Goal: Task Accomplishment & Management: Use online tool/utility

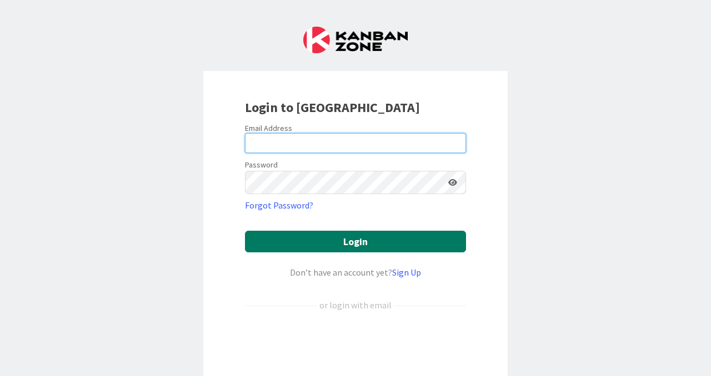
type input "[PERSON_NAME][EMAIL_ADDRESS][PERSON_NAME][DOMAIN_NAME]"
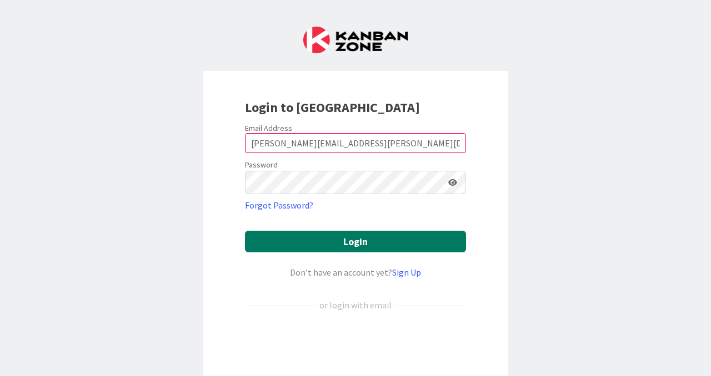
click at [335, 253] on button "Login" at bounding box center [355, 242] width 221 height 22
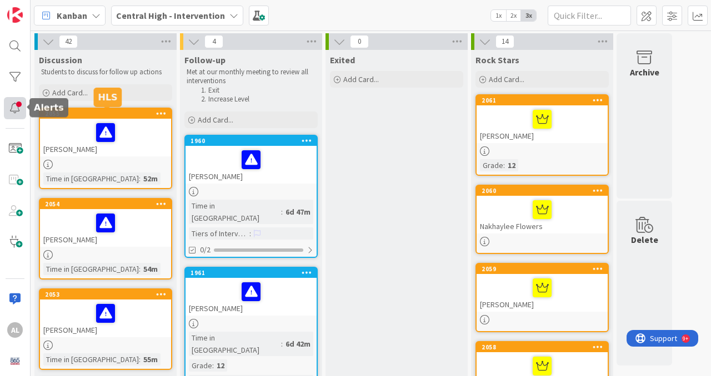
click at [12, 114] on div at bounding box center [15, 108] width 22 height 22
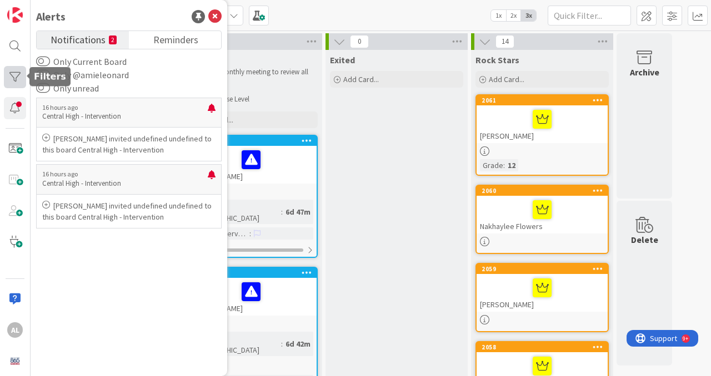
click at [17, 79] on div at bounding box center [15, 77] width 22 height 22
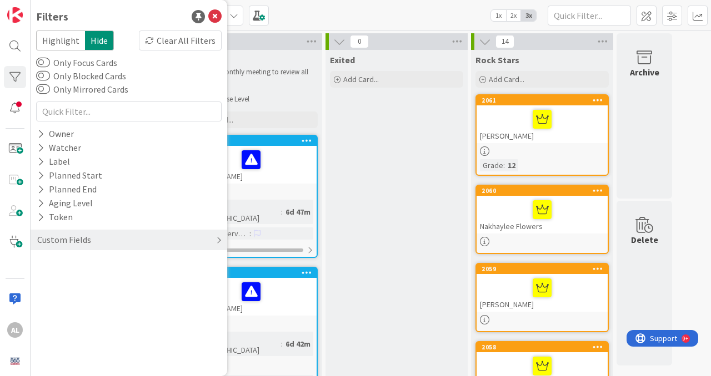
click at [76, 238] on div "Custom Fields" at bounding box center [64, 240] width 56 height 14
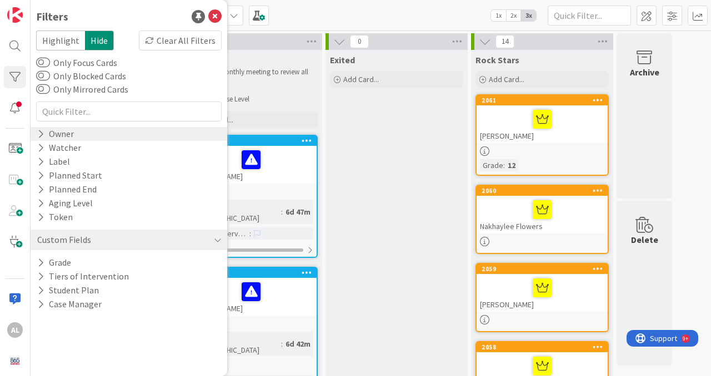
click at [83, 132] on div "Owner" at bounding box center [129, 134] width 197 height 14
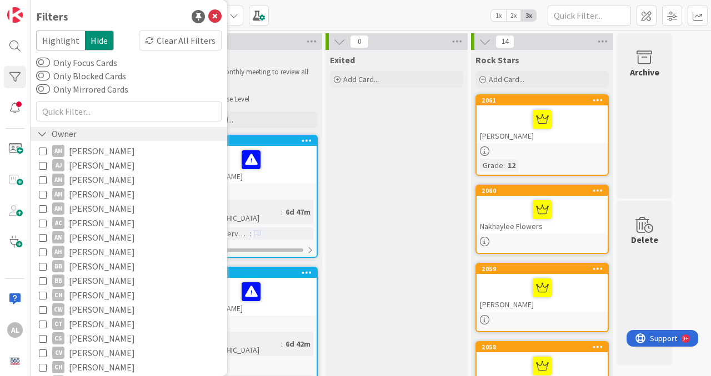
click at [83, 132] on div "Owner" at bounding box center [129, 134] width 197 height 14
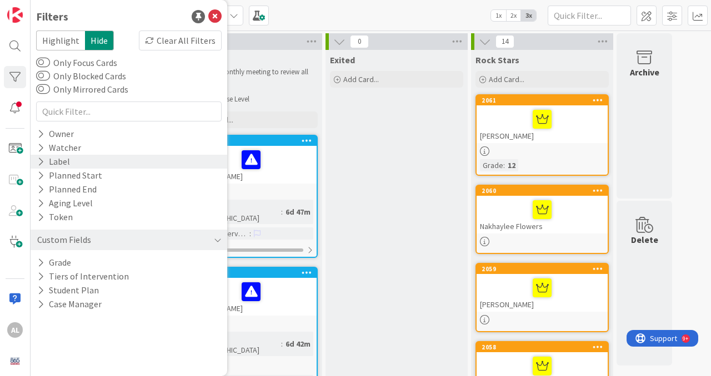
click at [73, 161] on div "Label" at bounding box center [129, 162] width 197 height 14
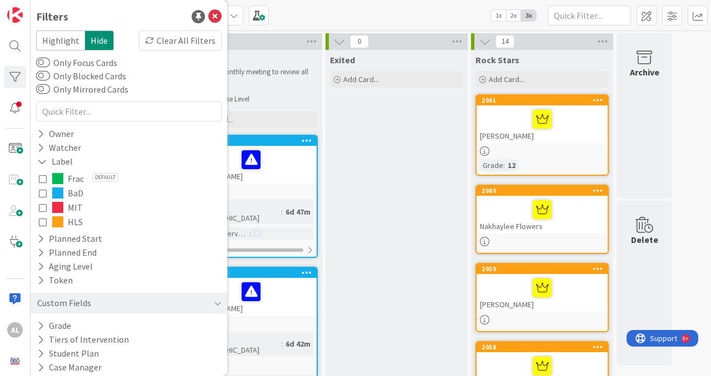
click at [42, 222] on icon at bounding box center [43, 222] width 8 height 8
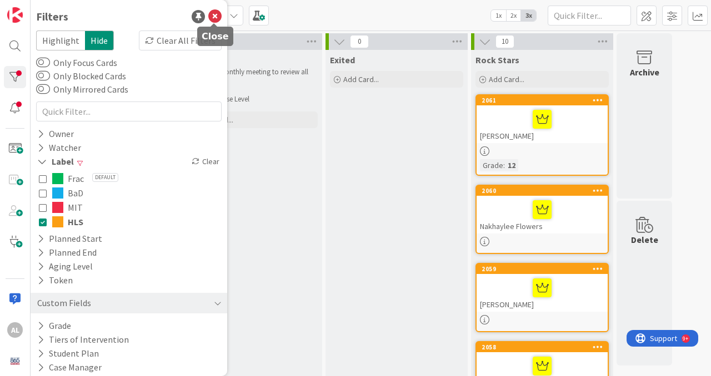
click at [218, 14] on icon at bounding box center [214, 16] width 13 height 13
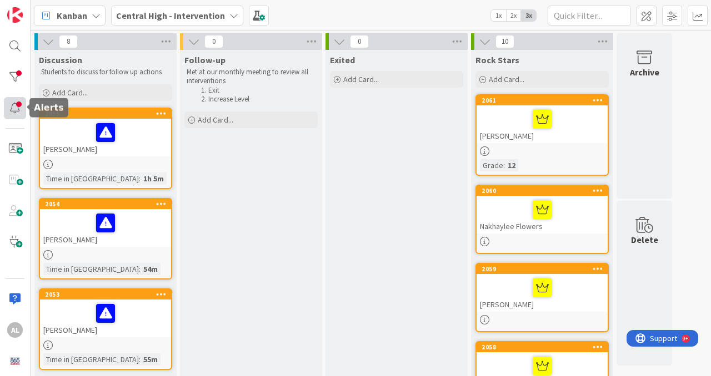
click at [13, 107] on div at bounding box center [15, 108] width 22 height 22
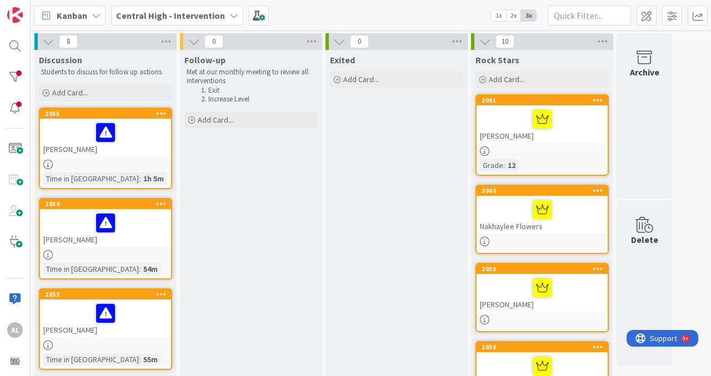
click at [125, 146] on div "[PERSON_NAME]" at bounding box center [105, 138] width 131 height 38
click at [139, 150] on div "[PERSON_NAME]" at bounding box center [105, 138] width 131 height 38
click at [126, 117] on div "2055" at bounding box center [108, 114] width 126 height 8
click at [67, 138] on div at bounding box center [105, 132] width 124 height 23
click at [50, 164] on icon at bounding box center [47, 164] width 9 height 9
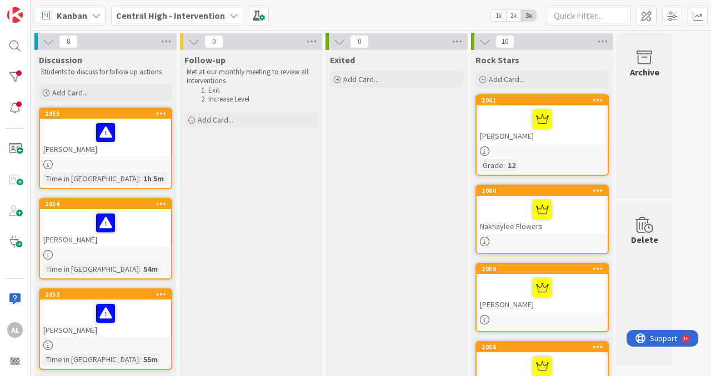
click at [162, 114] on icon at bounding box center [161, 113] width 11 height 8
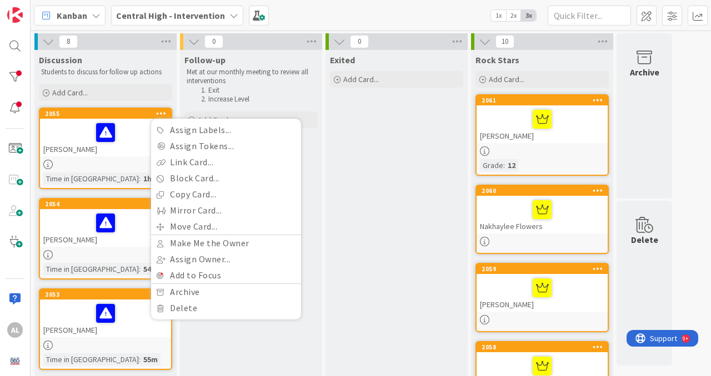
click at [130, 142] on div at bounding box center [105, 132] width 124 height 23
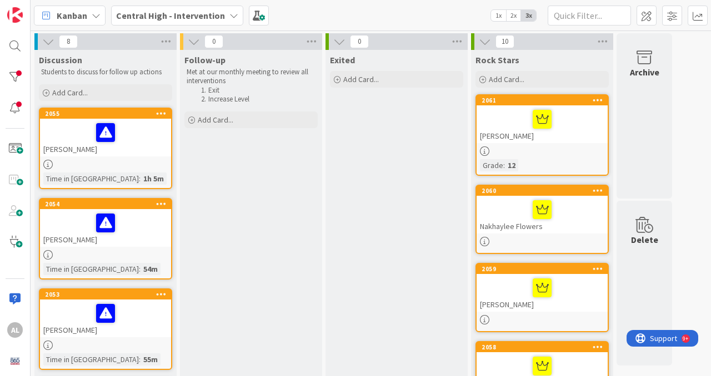
click at [130, 142] on div at bounding box center [105, 132] width 124 height 23
click at [108, 132] on icon at bounding box center [105, 132] width 19 height 18
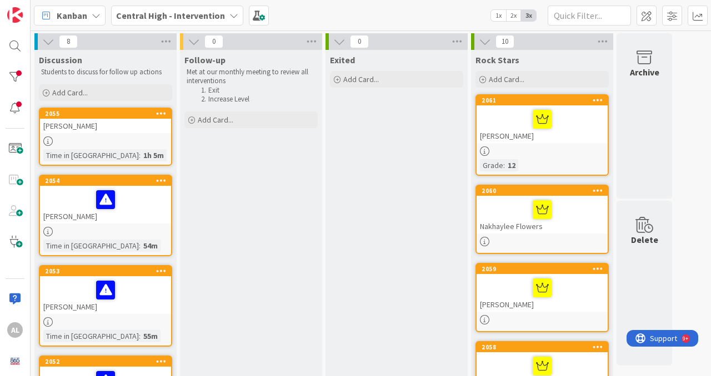
click at [108, 132] on div "[PERSON_NAME]" at bounding box center [105, 126] width 131 height 14
click at [139, 150] on span ":" at bounding box center [140, 155] width 2 height 12
click at [48, 140] on icon at bounding box center [47, 141] width 9 height 9
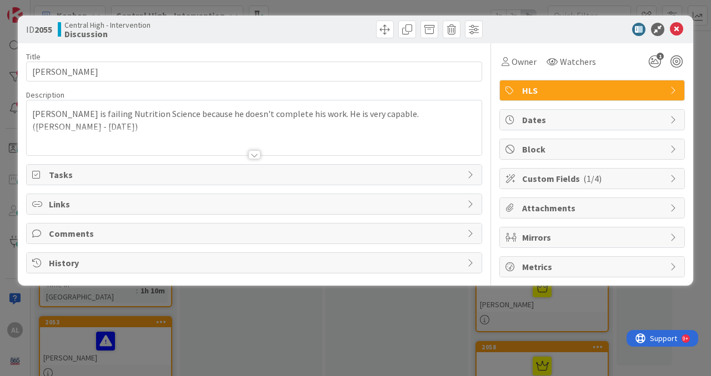
click at [403, 123] on p "[PERSON_NAME] is failing Nutrition Science because he doesn't complete his work…" at bounding box center [254, 120] width 444 height 25
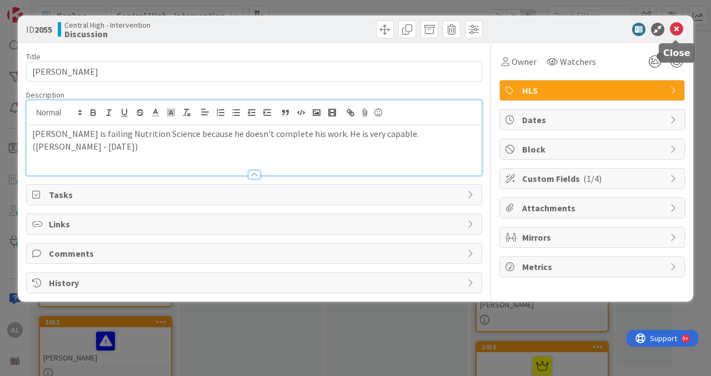
click at [676, 29] on icon at bounding box center [676, 29] width 13 height 13
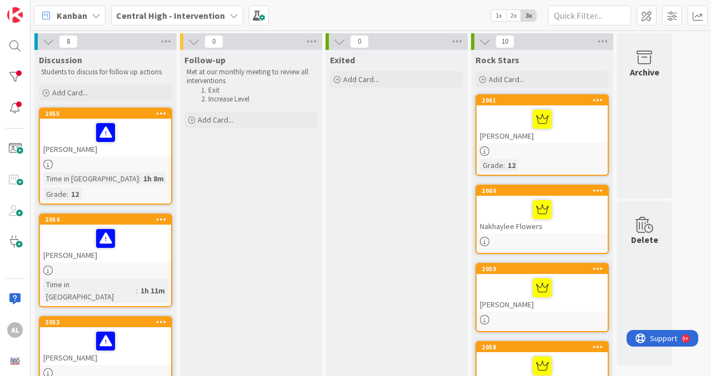
click at [117, 234] on div at bounding box center [105, 238] width 124 height 23
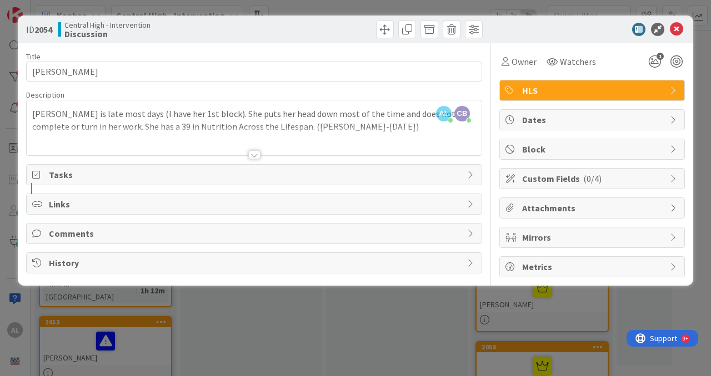
click at [310, 132] on div "AL amie leonard just joined CB Cindy Blanchard just joined Alicia is late most …" at bounding box center [254, 127] width 455 height 55
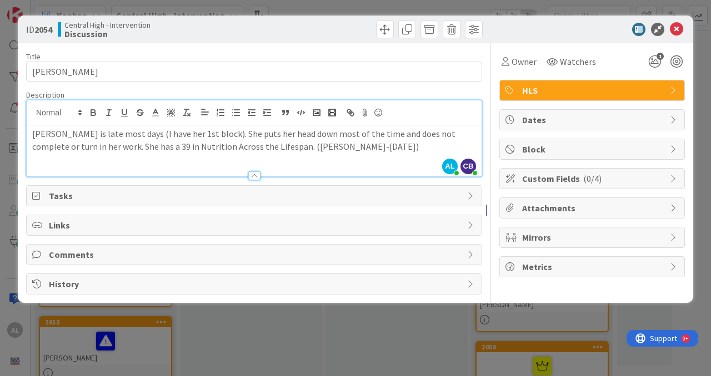
click at [83, 260] on span "Comments" at bounding box center [255, 254] width 413 height 13
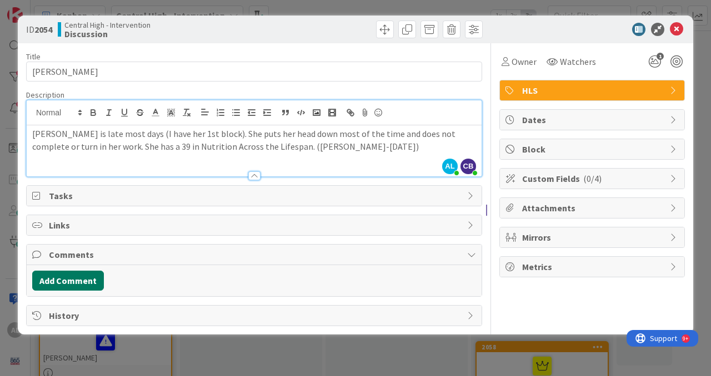
click at [90, 286] on button "Add Comment" at bounding box center [68, 281] width 72 height 20
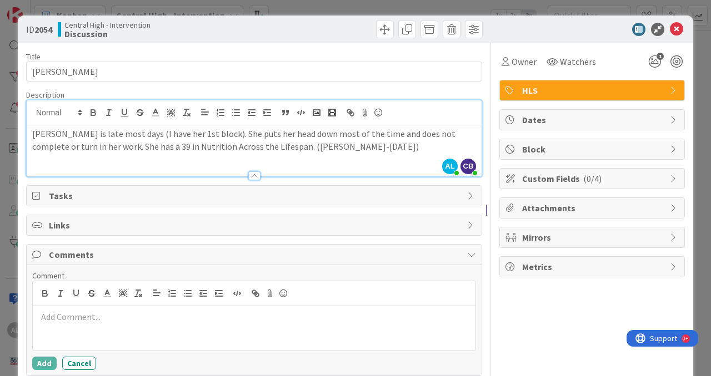
click at [98, 321] on p at bounding box center [254, 317] width 434 height 13
click at [79, 369] on button "Cancel" at bounding box center [79, 363] width 34 height 13
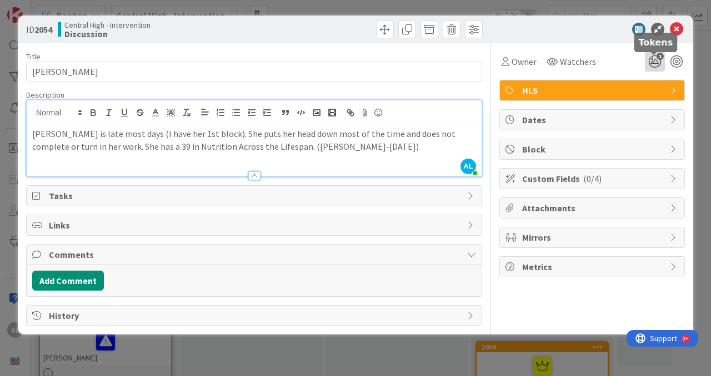
click at [650, 69] on icon "1" at bounding box center [655, 62] width 20 height 20
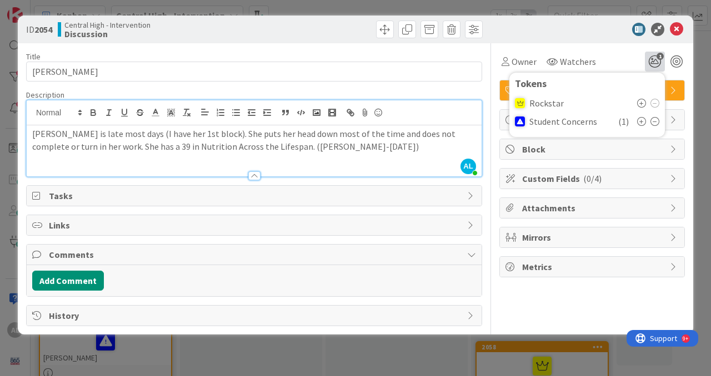
click at [600, 132] on div "Student Concerns ( 1 )" at bounding box center [587, 122] width 144 height 20
click at [678, 26] on div "ID 2054 Central High - Intervention Discussion" at bounding box center [355, 30] width 675 height 28
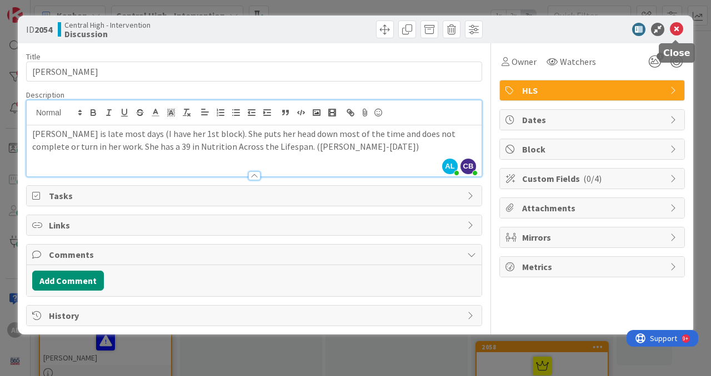
click at [676, 32] on icon at bounding box center [676, 29] width 13 height 13
click at [678, 28] on icon at bounding box center [676, 29] width 13 height 13
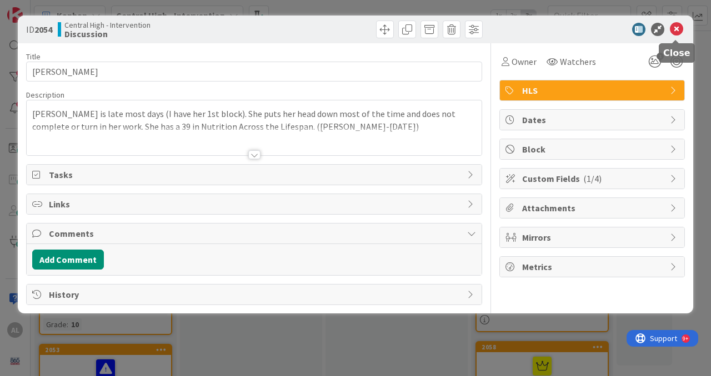
click at [682, 32] on icon at bounding box center [676, 29] width 13 height 13
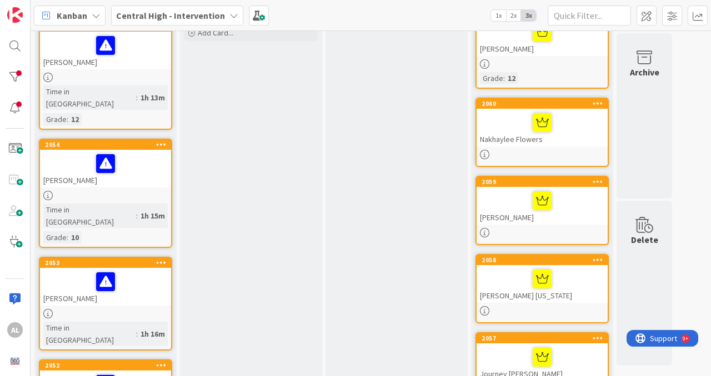
scroll to position [88, 0]
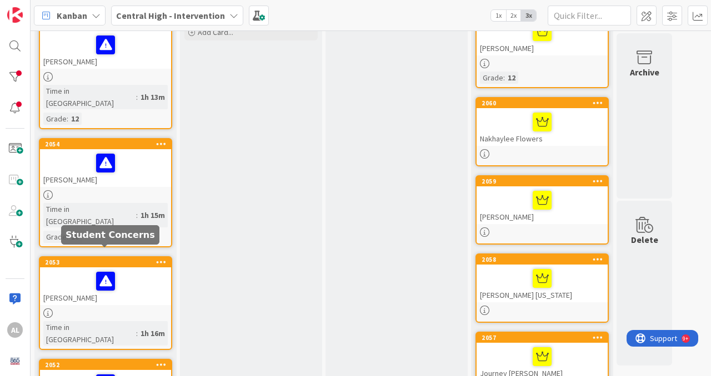
click at [124, 276] on div "[PERSON_NAME]" at bounding box center [105, 287] width 131 height 38
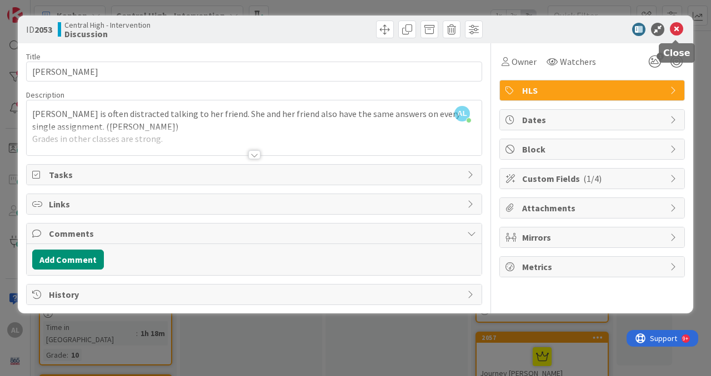
click at [675, 34] on icon at bounding box center [676, 29] width 13 height 13
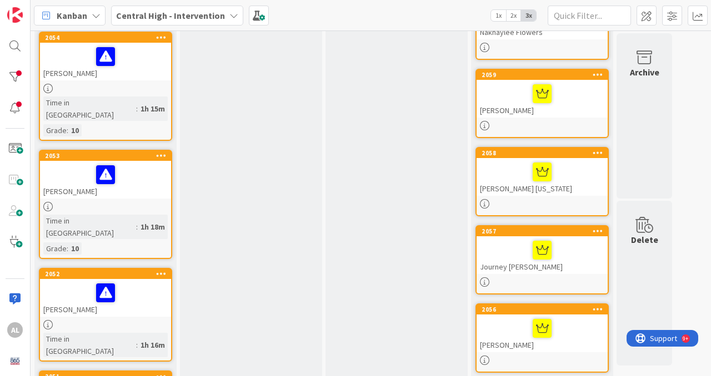
scroll to position [198, 0]
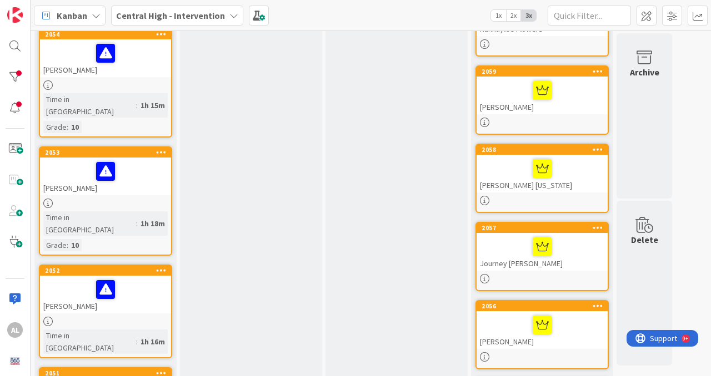
click at [134, 276] on div "[PERSON_NAME]" at bounding box center [105, 295] width 131 height 38
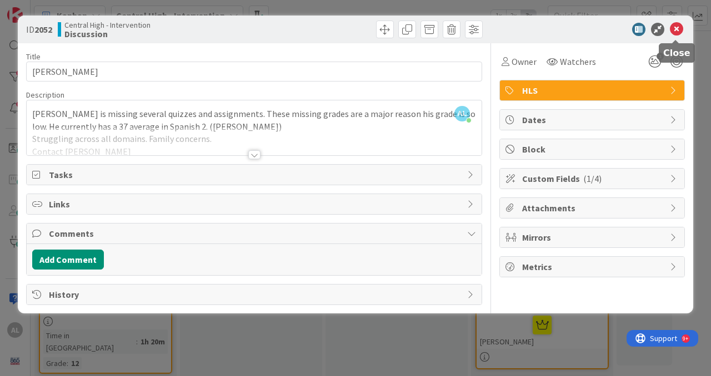
click at [678, 32] on icon at bounding box center [676, 29] width 13 height 13
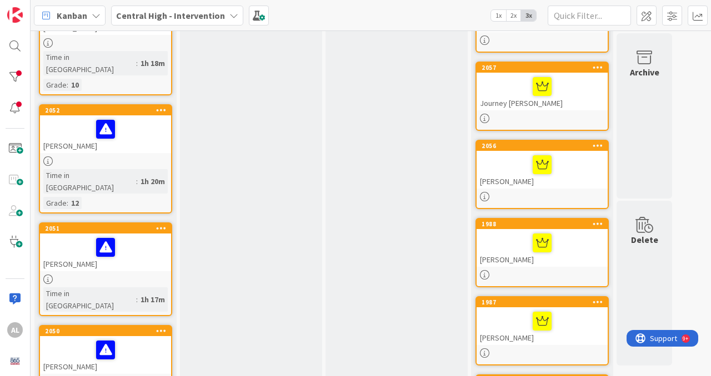
click at [142, 234] on div "[PERSON_NAME]" at bounding box center [105, 253] width 131 height 38
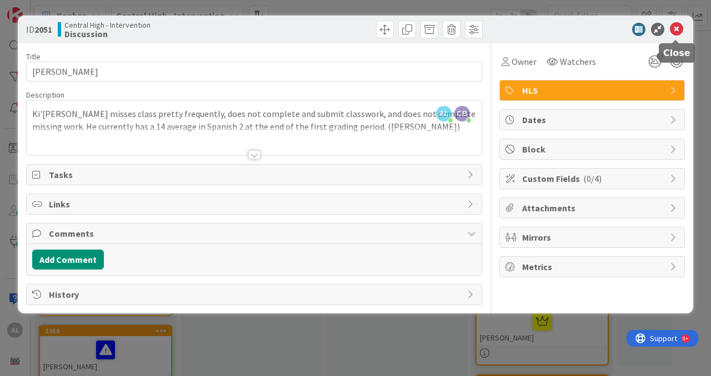
click at [676, 32] on icon at bounding box center [676, 29] width 13 height 13
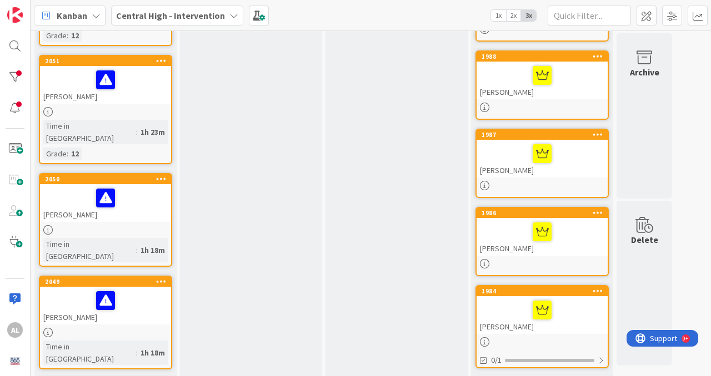
scroll to position [527, 0]
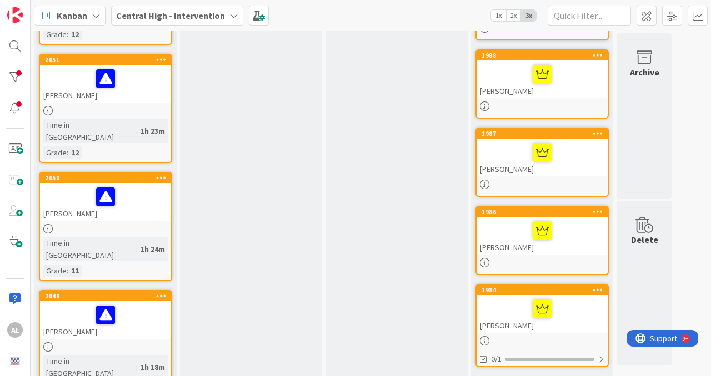
click at [137, 304] on div at bounding box center [105, 315] width 124 height 23
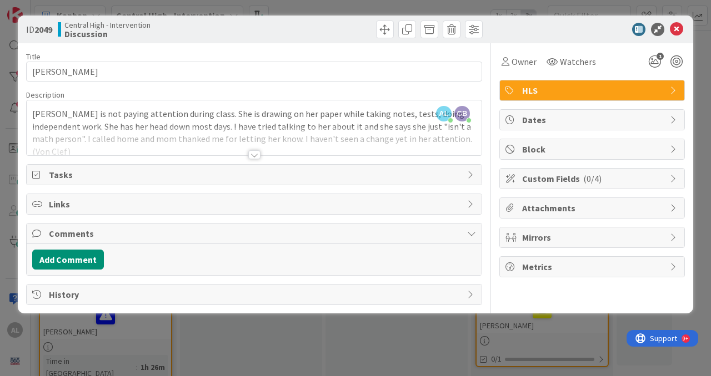
click at [258, 159] on div at bounding box center [254, 154] width 12 height 9
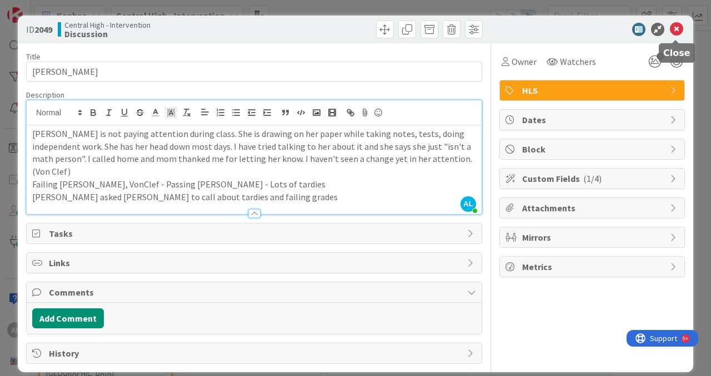
click at [680, 36] on icon at bounding box center [676, 29] width 13 height 13
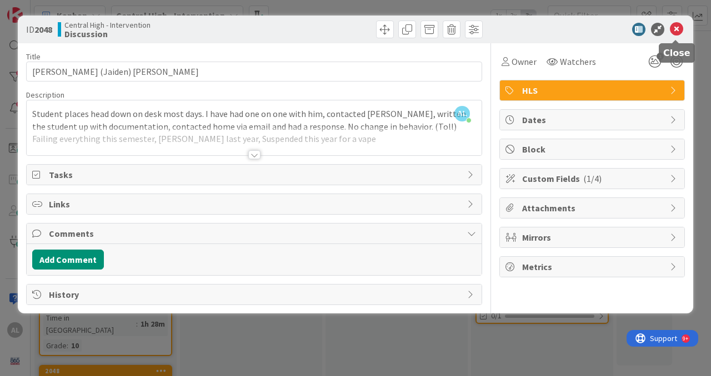
click at [678, 32] on icon at bounding box center [676, 29] width 13 height 13
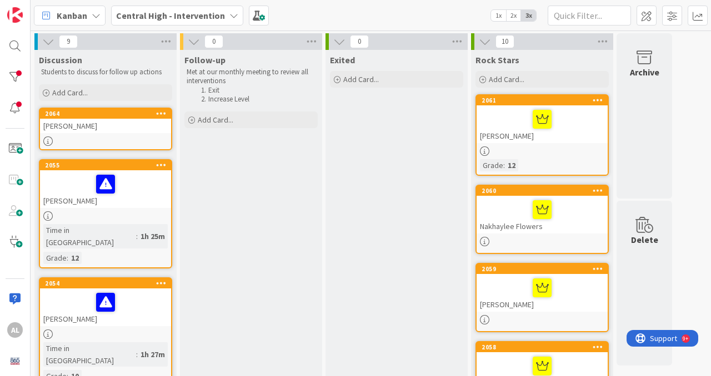
click at [81, 123] on div "[PERSON_NAME]" at bounding box center [105, 126] width 131 height 14
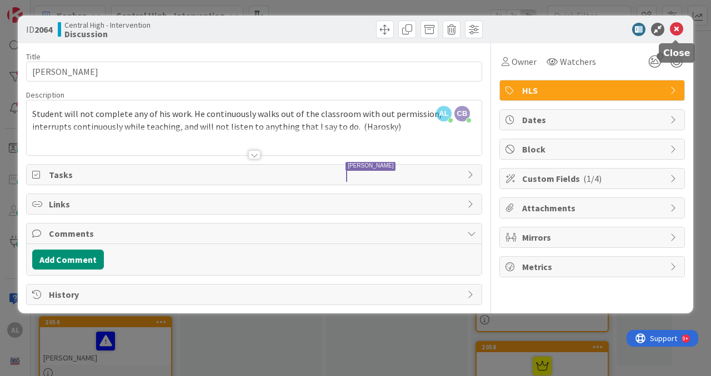
click at [677, 36] on icon at bounding box center [676, 29] width 13 height 13
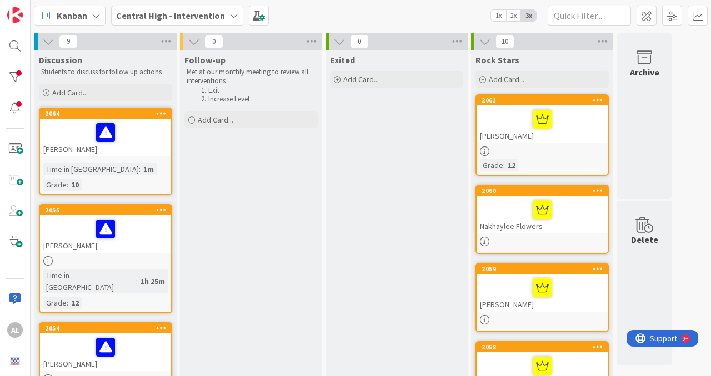
click at [144, 149] on div "[PERSON_NAME]" at bounding box center [105, 138] width 131 height 38
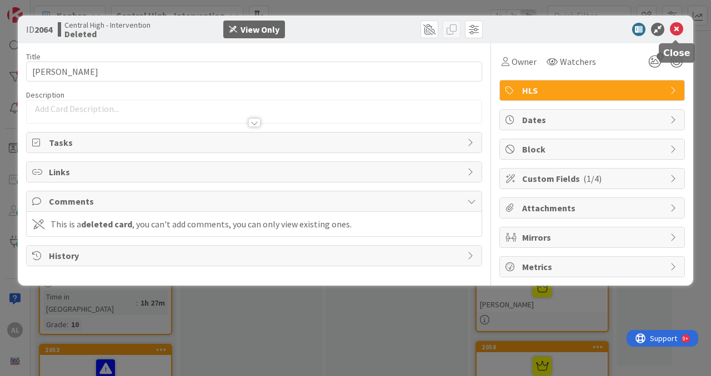
click at [675, 32] on icon at bounding box center [676, 29] width 13 height 13
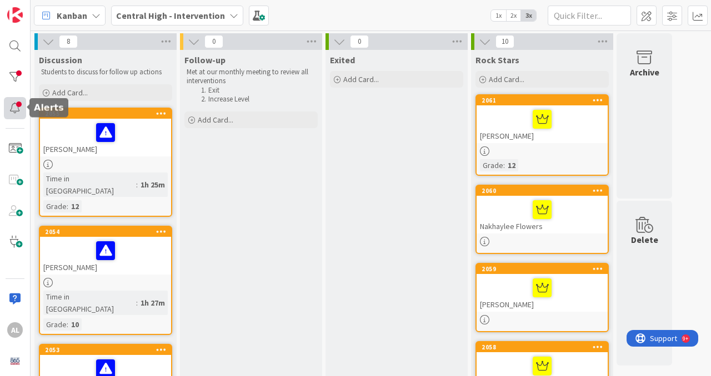
click at [14, 106] on div at bounding box center [15, 108] width 22 height 22
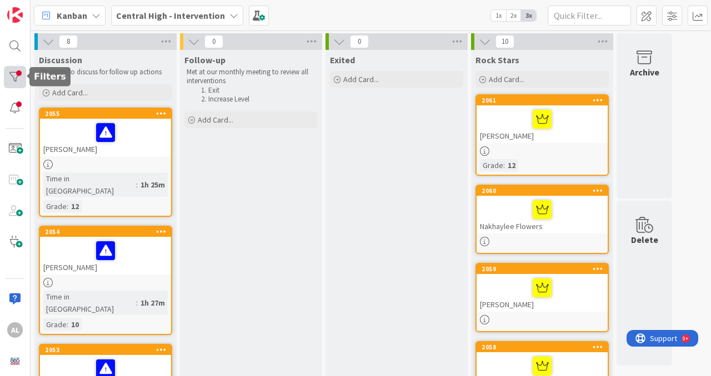
click at [16, 74] on div at bounding box center [15, 77] width 22 height 22
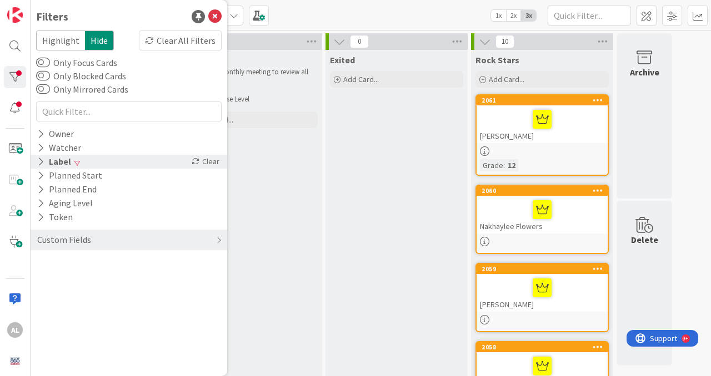
click at [57, 161] on div "Label" at bounding box center [54, 162] width 36 height 14
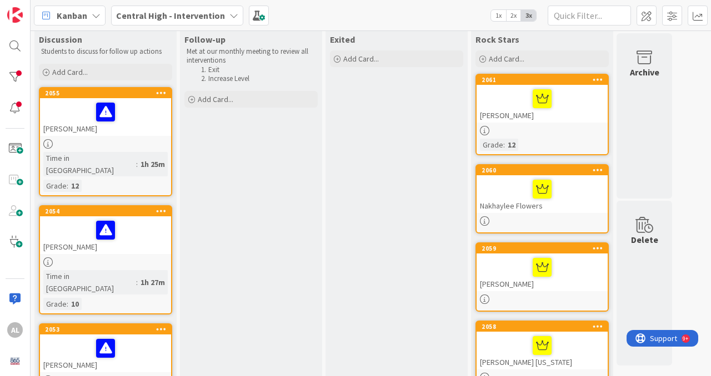
scroll to position [586, 0]
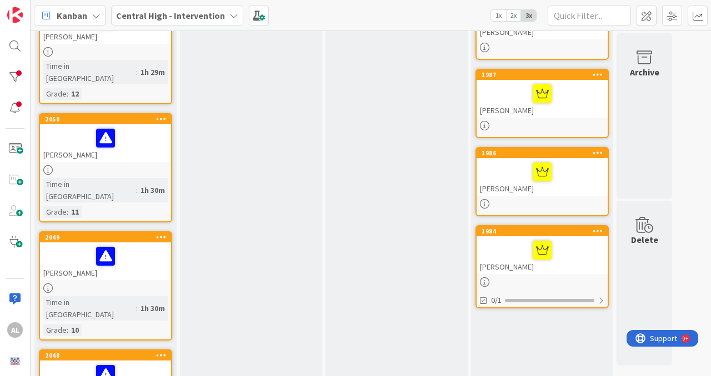
click at [595, 154] on icon at bounding box center [597, 153] width 11 height 8
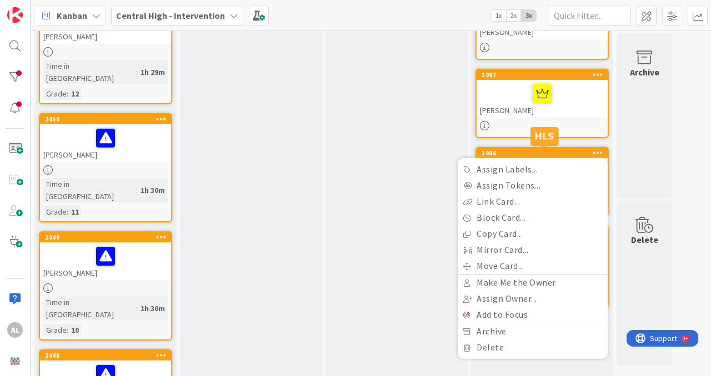
click at [574, 154] on div "1986" at bounding box center [544, 153] width 126 height 8
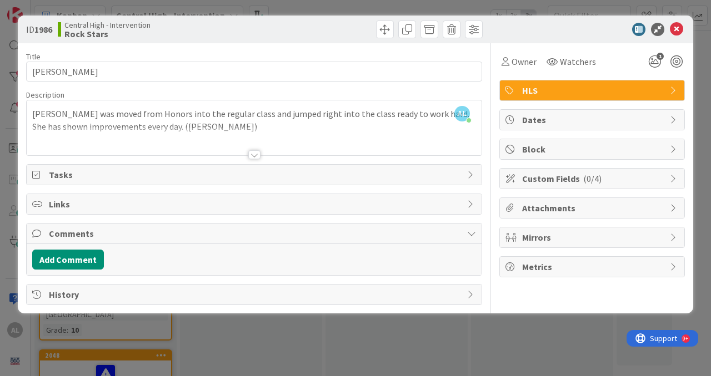
click at [672, 182] on icon at bounding box center [674, 178] width 9 height 9
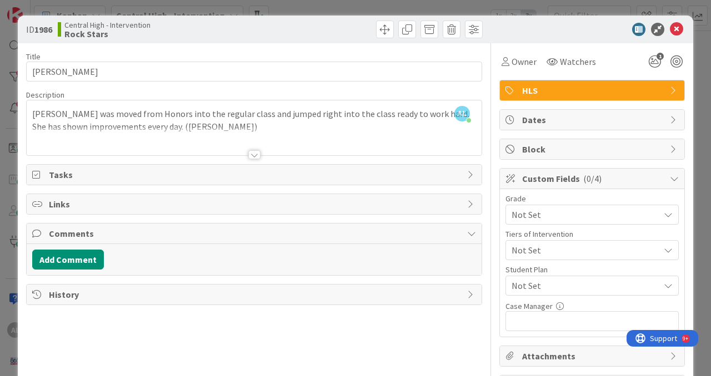
click at [673, 90] on icon at bounding box center [674, 90] width 9 height 9
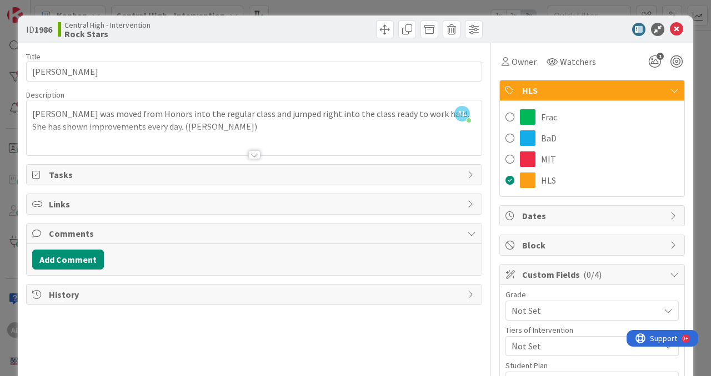
click at [673, 90] on icon at bounding box center [674, 90] width 9 height 9
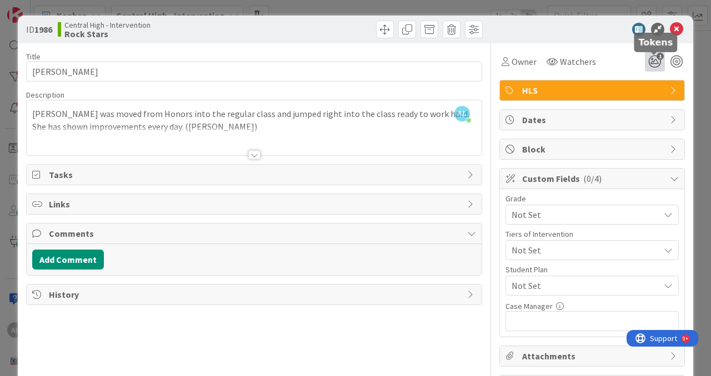
click at [653, 62] on icon "1" at bounding box center [655, 62] width 20 height 20
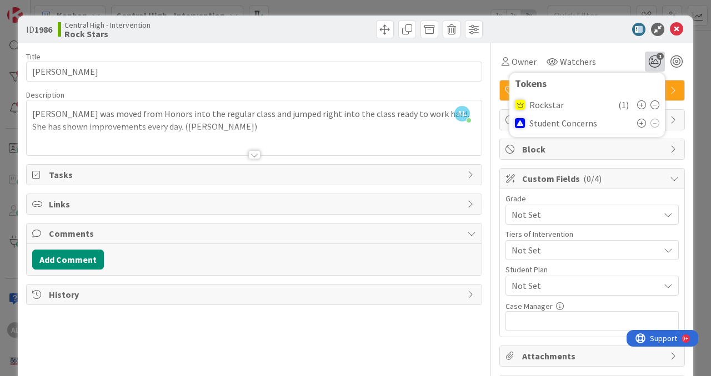
click at [596, 34] on div at bounding box center [586, 29] width 197 height 13
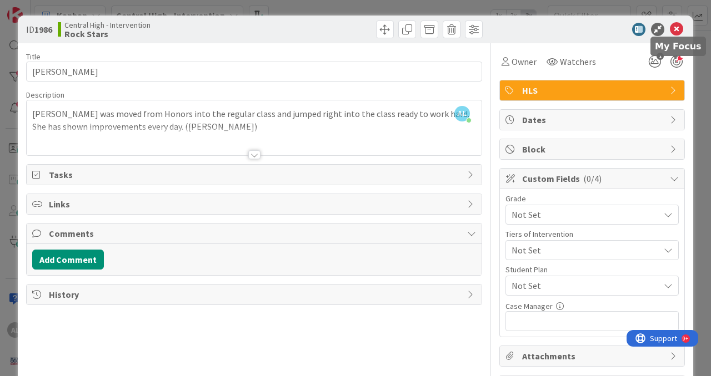
click at [676, 62] on div at bounding box center [676, 62] width 12 height 12
click at [678, 64] on div at bounding box center [676, 62] width 12 height 12
click at [671, 182] on icon at bounding box center [674, 178] width 9 height 9
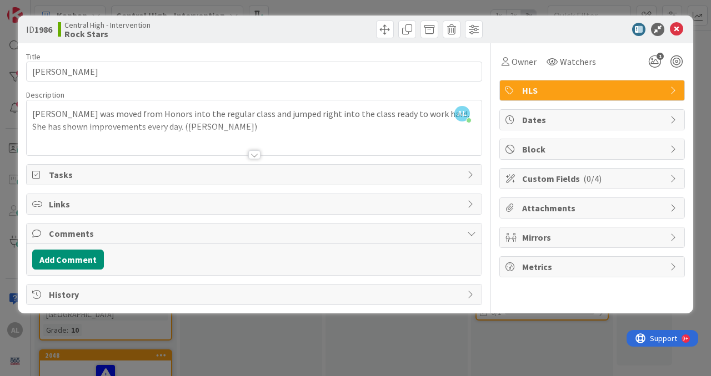
click at [671, 182] on icon at bounding box center [674, 178] width 9 height 9
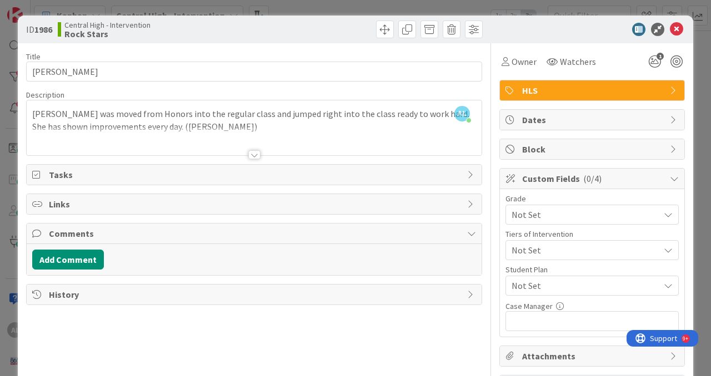
click at [672, 219] on icon at bounding box center [667, 214] width 9 height 9
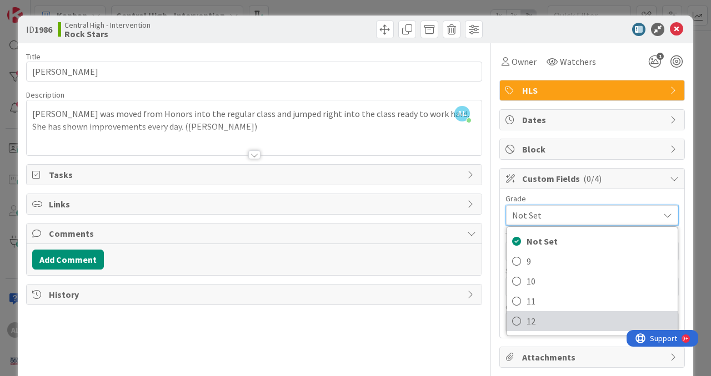
click at [543, 323] on span "12" at bounding box center [598, 321] width 145 height 17
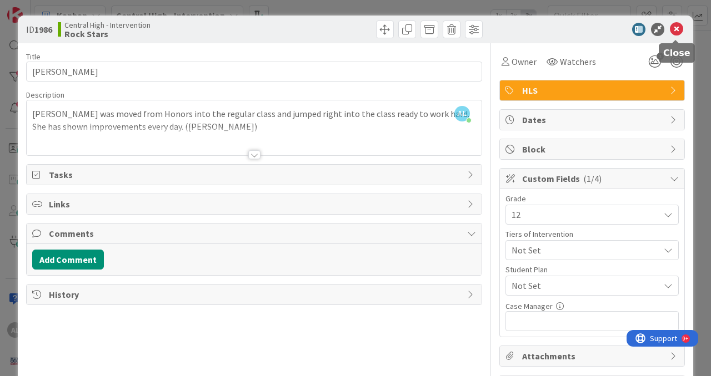
click at [679, 32] on icon at bounding box center [676, 29] width 13 height 13
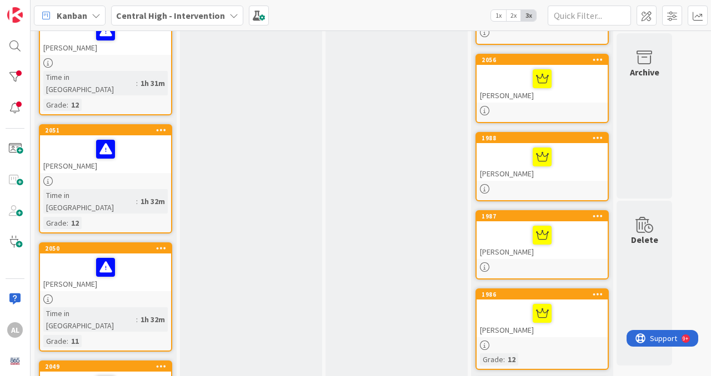
scroll to position [454, 0]
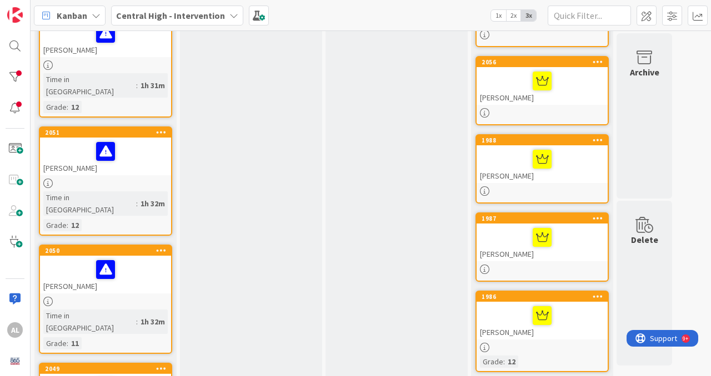
click at [561, 179] on div "[PERSON_NAME]" at bounding box center [541, 164] width 131 height 38
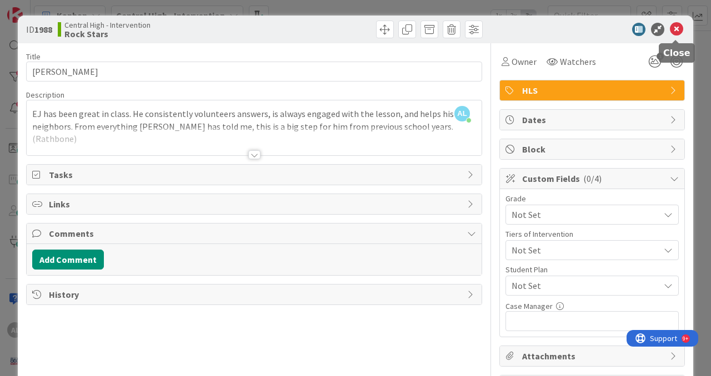
click at [679, 33] on icon at bounding box center [676, 29] width 13 height 13
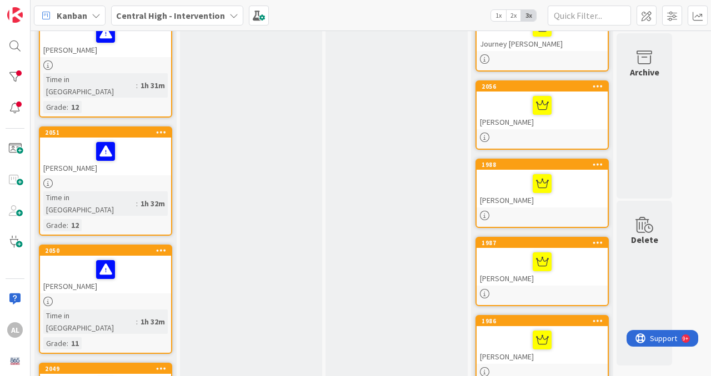
click at [570, 258] on div at bounding box center [542, 261] width 124 height 23
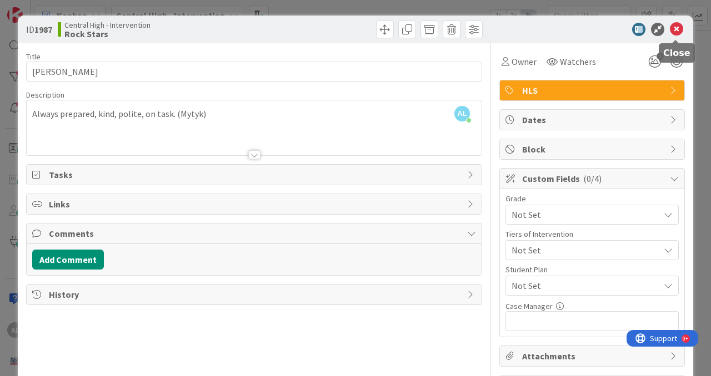
click at [679, 32] on icon at bounding box center [676, 29] width 13 height 13
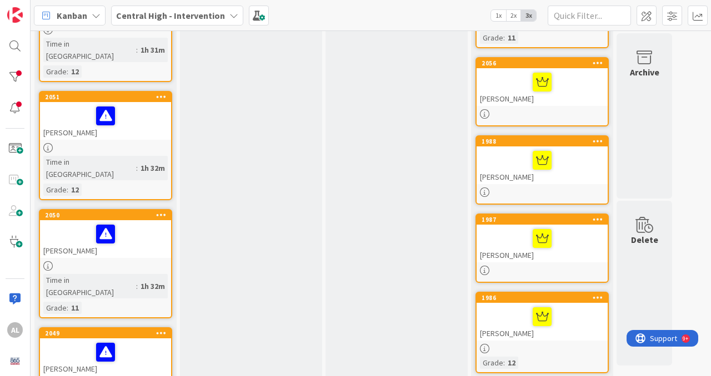
scroll to position [488, 0]
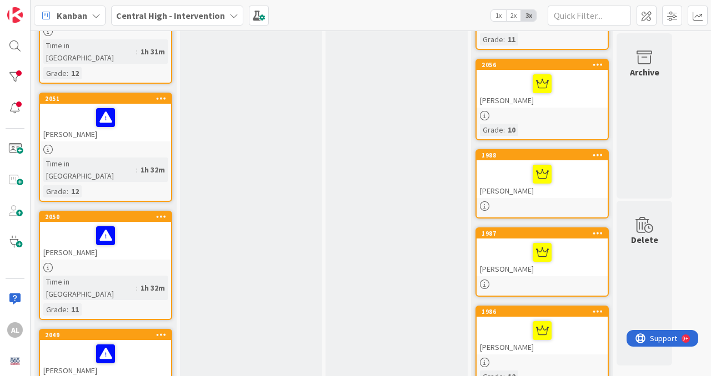
click at [577, 163] on div at bounding box center [542, 174] width 124 height 23
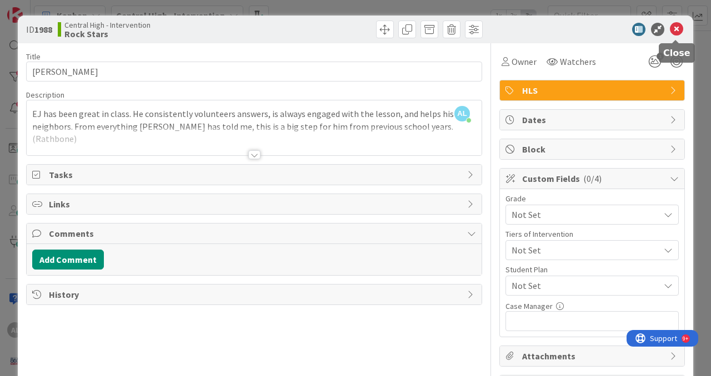
click at [676, 34] on icon at bounding box center [676, 29] width 13 height 13
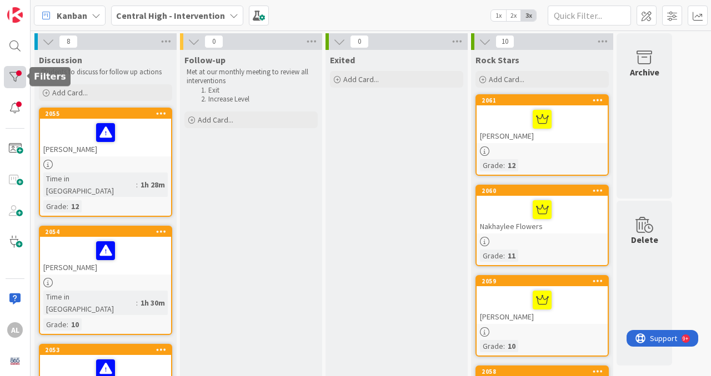
click at [16, 82] on div at bounding box center [15, 77] width 22 height 22
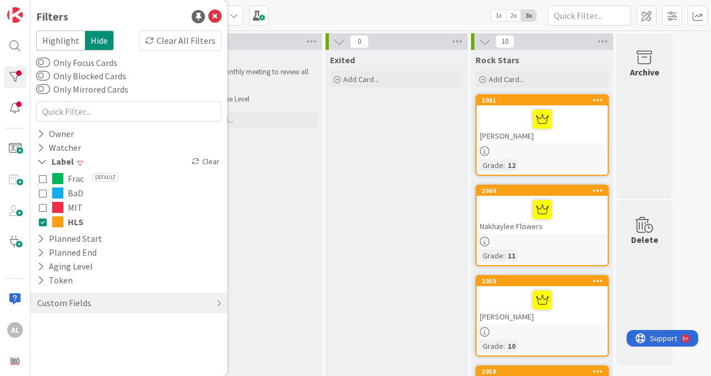
click at [43, 222] on icon at bounding box center [43, 222] width 8 height 8
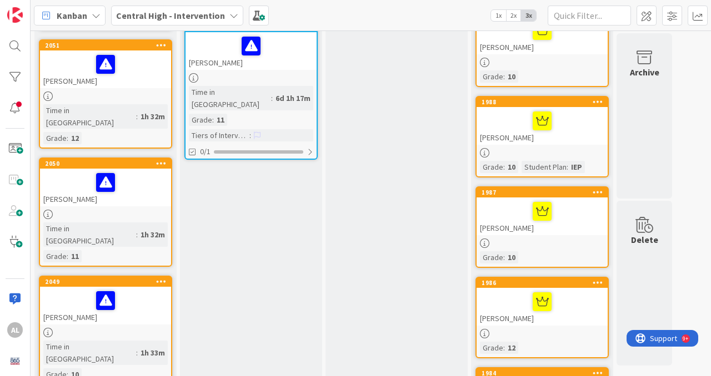
scroll to position [550, 0]
